Goal: Check status: Check status

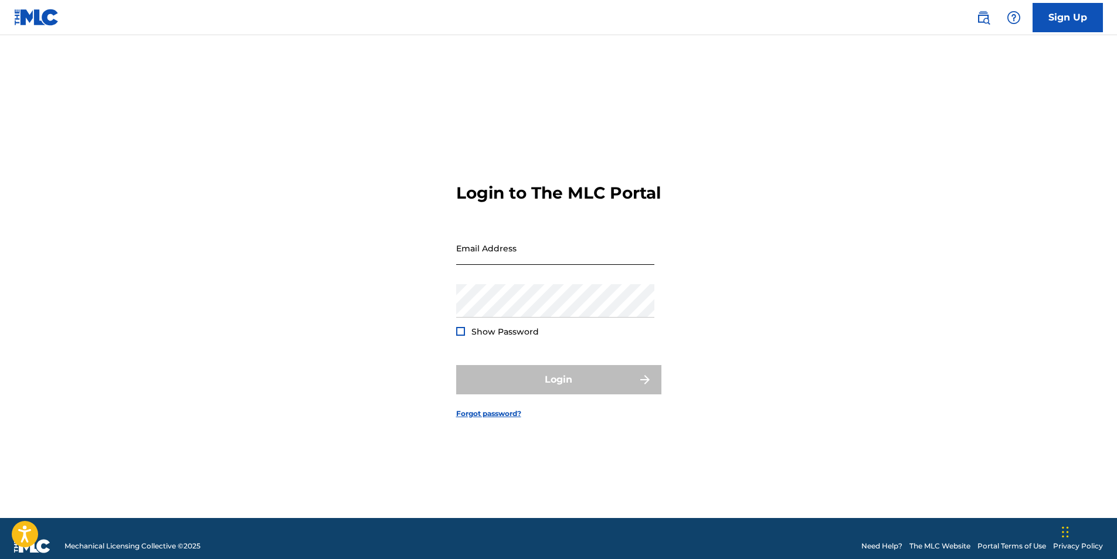
click at [535, 264] on input "Email Address" at bounding box center [555, 248] width 198 height 33
type input "[EMAIL_ADDRESS][DOMAIN_NAME]"
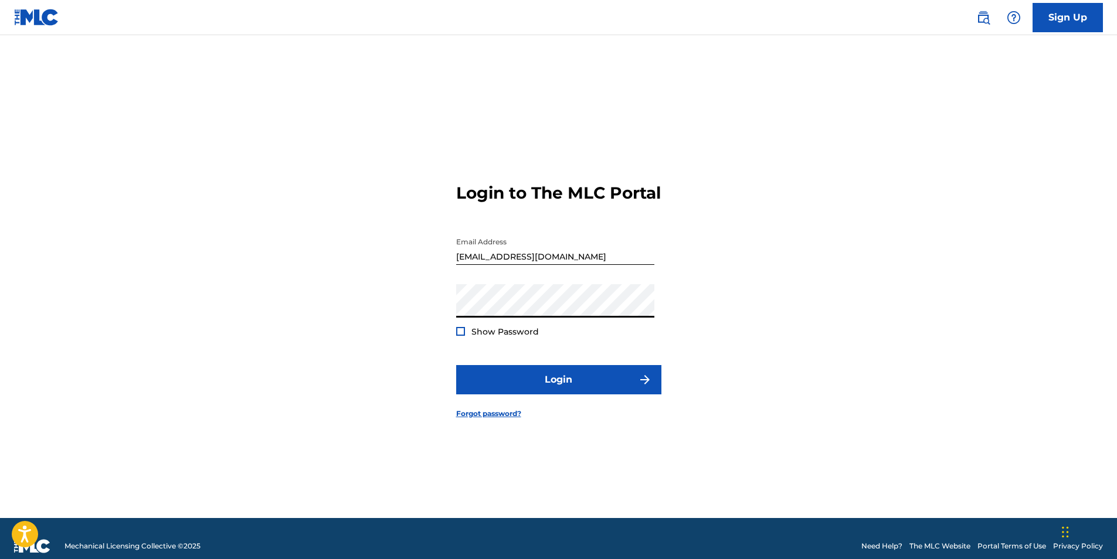
click at [456, 365] on button "Login" at bounding box center [558, 379] width 205 height 29
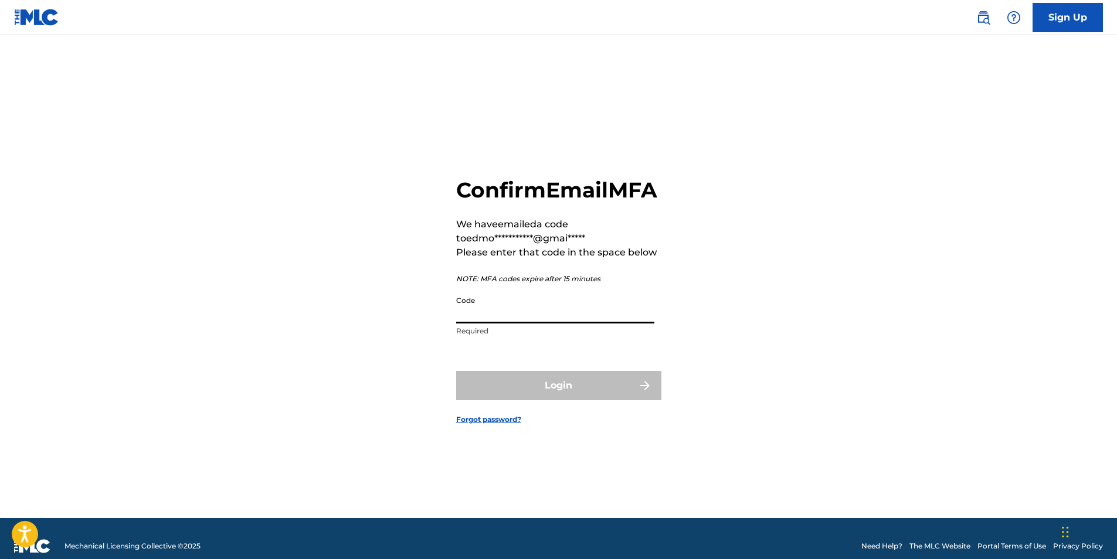
click at [506, 321] on input "Code" at bounding box center [555, 306] width 198 height 33
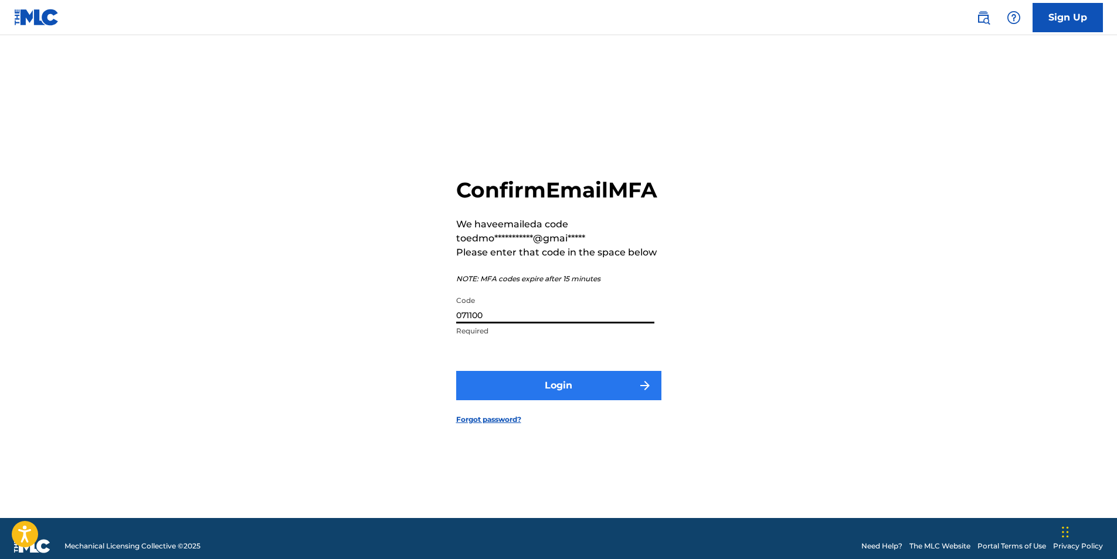
type input "071100"
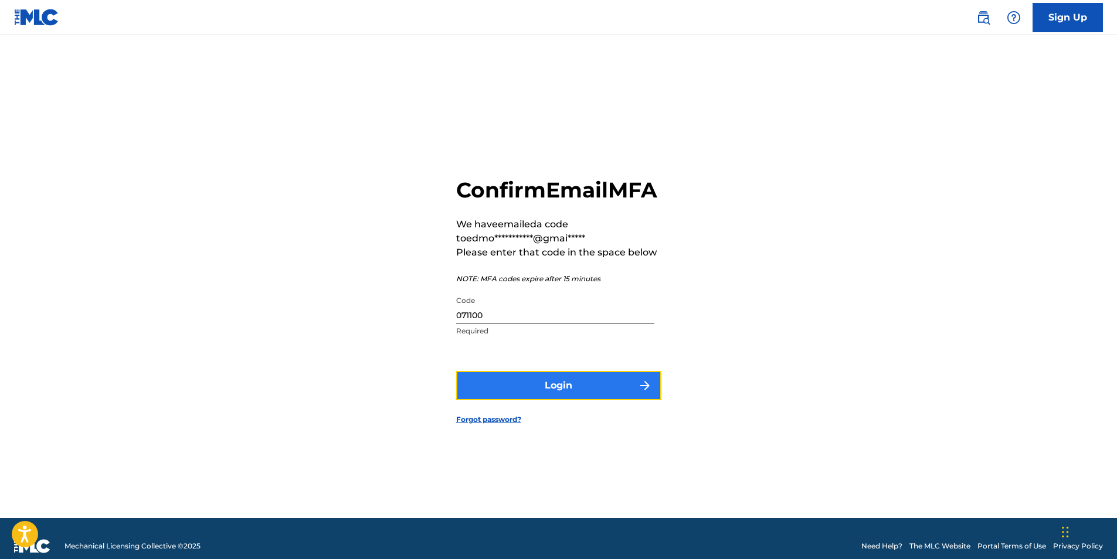
click at [595, 400] on button "Login" at bounding box center [558, 385] width 205 height 29
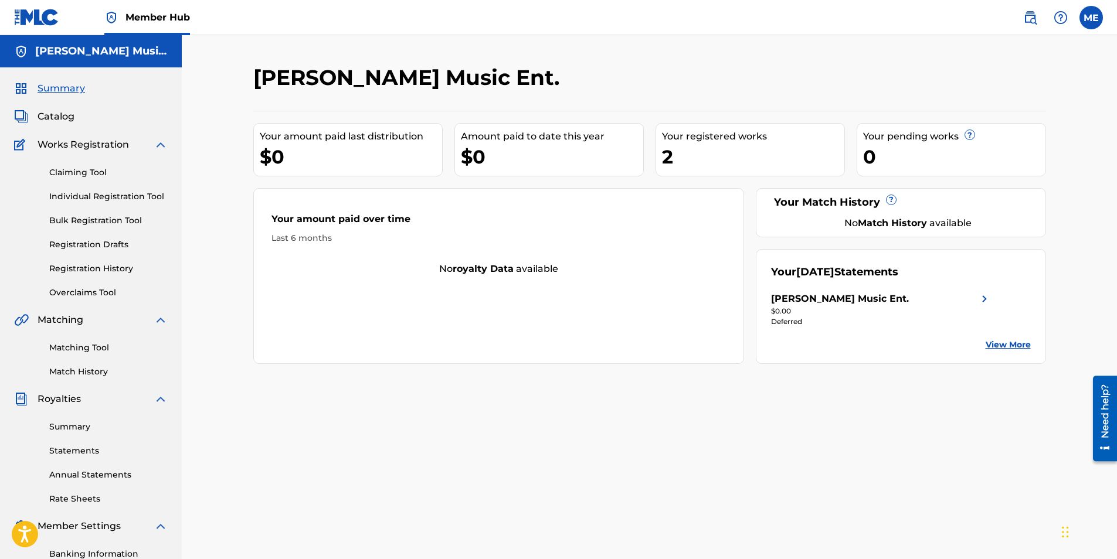
click at [996, 343] on link "View More" at bounding box center [1008, 345] width 45 height 12
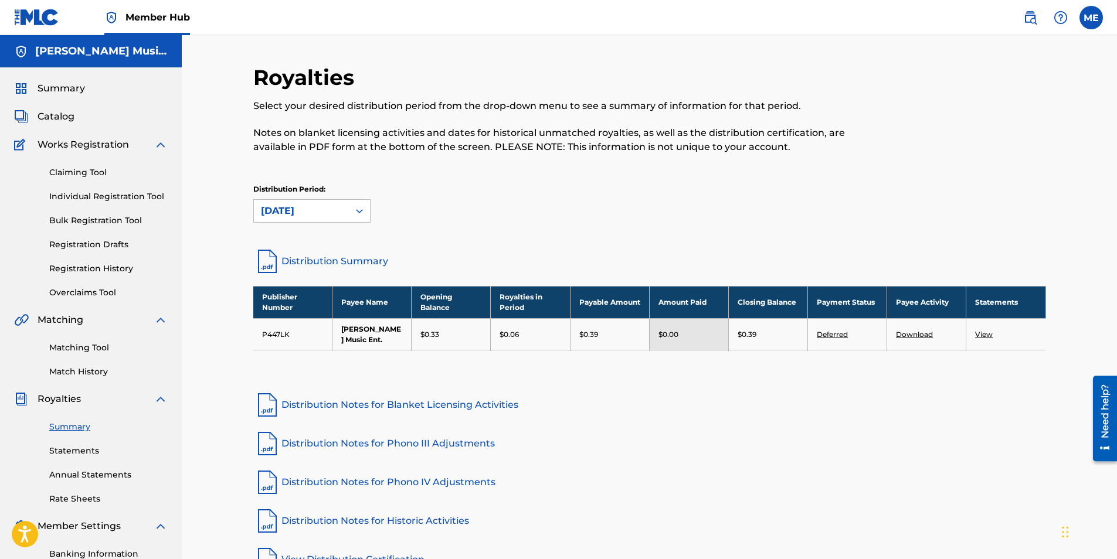
click at [983, 332] on link "View" at bounding box center [984, 334] width 18 height 9
click at [64, 118] on span "Catalog" at bounding box center [56, 117] width 37 height 14
